Goal: Check status: Check status

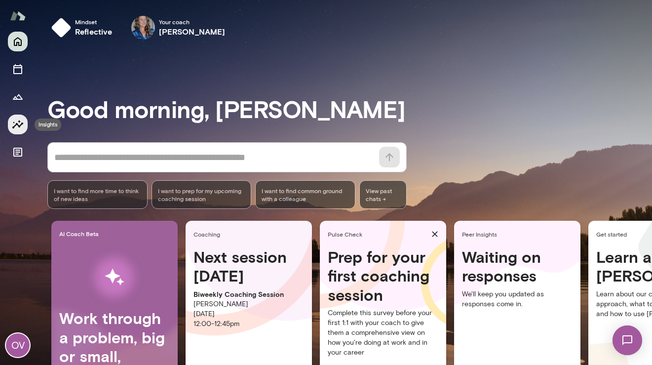
click at [14, 123] on icon "Insights" at bounding box center [18, 124] width 12 height 12
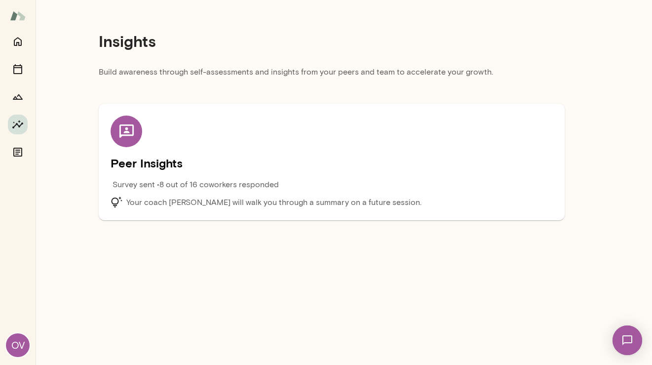
click at [210, 188] on p "Survey sent • 8 out of 16 coworkers responded" at bounding box center [196, 185] width 166 height 12
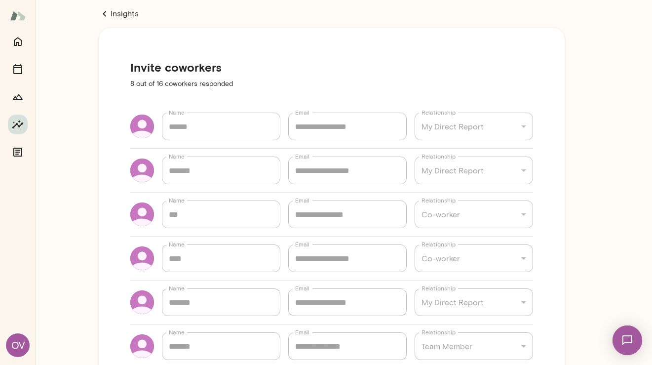
click at [19, 41] on icon "Home" at bounding box center [18, 42] width 12 height 12
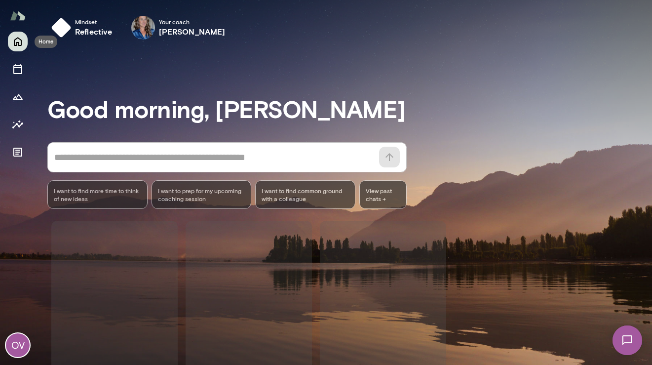
click at [19, 41] on icon "Home" at bounding box center [18, 42] width 12 height 12
